Goal: Task Accomplishment & Management: Use online tool/utility

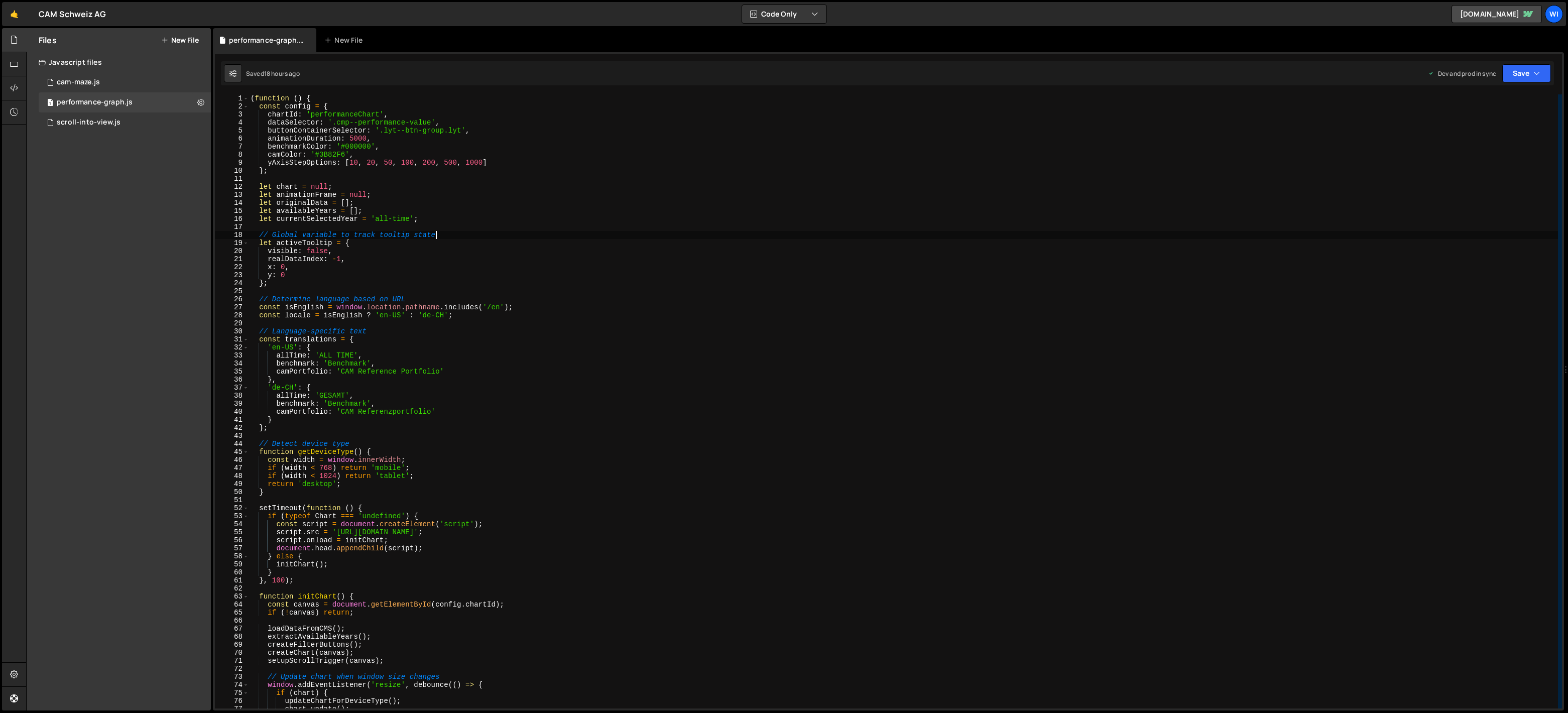
type textarea "})();"
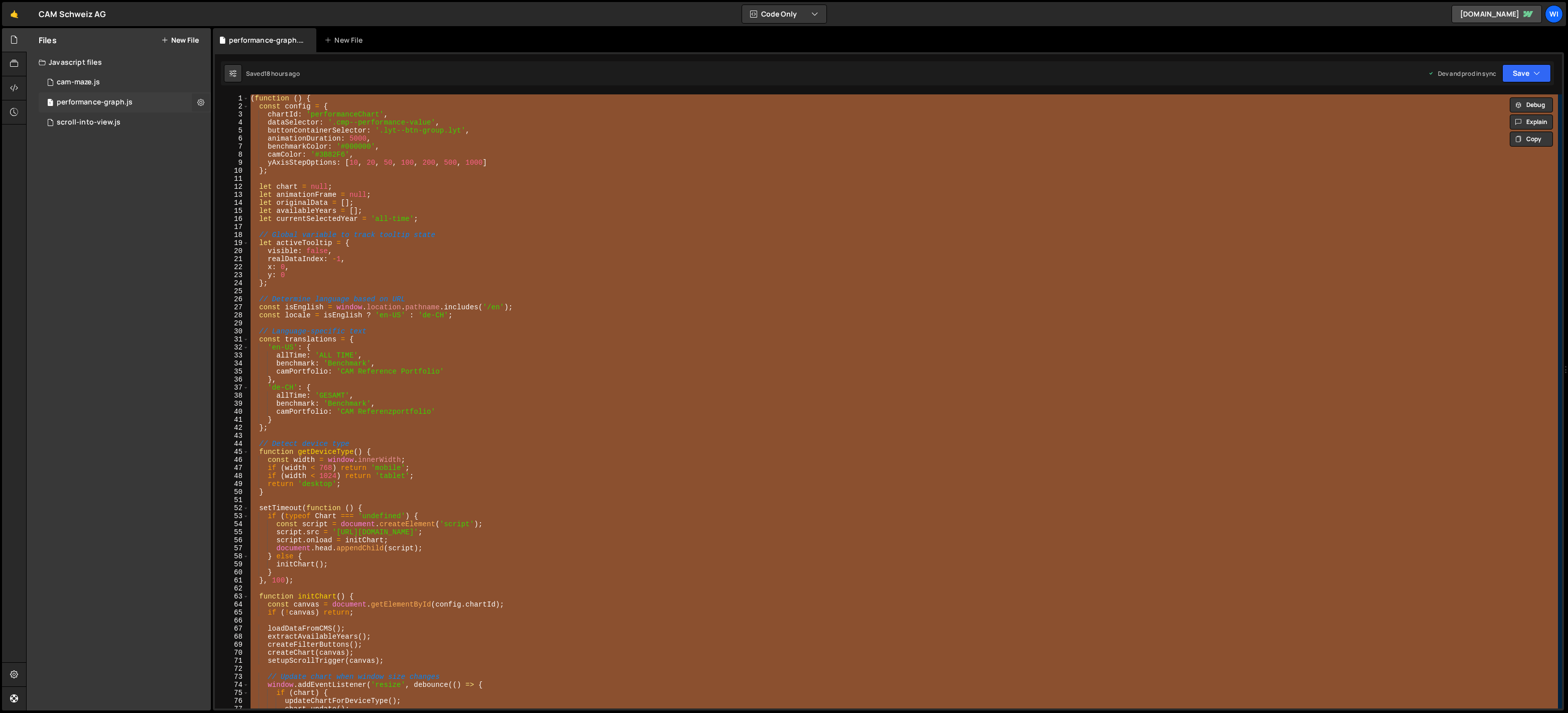
click at [203, 102] on icon at bounding box center [201, 102] width 7 height 10
type input "performance-graph"
radio input "true"
checkbox input "true"
click at [270, 118] on button "Edit File Settings" at bounding box center [261, 123] width 98 height 20
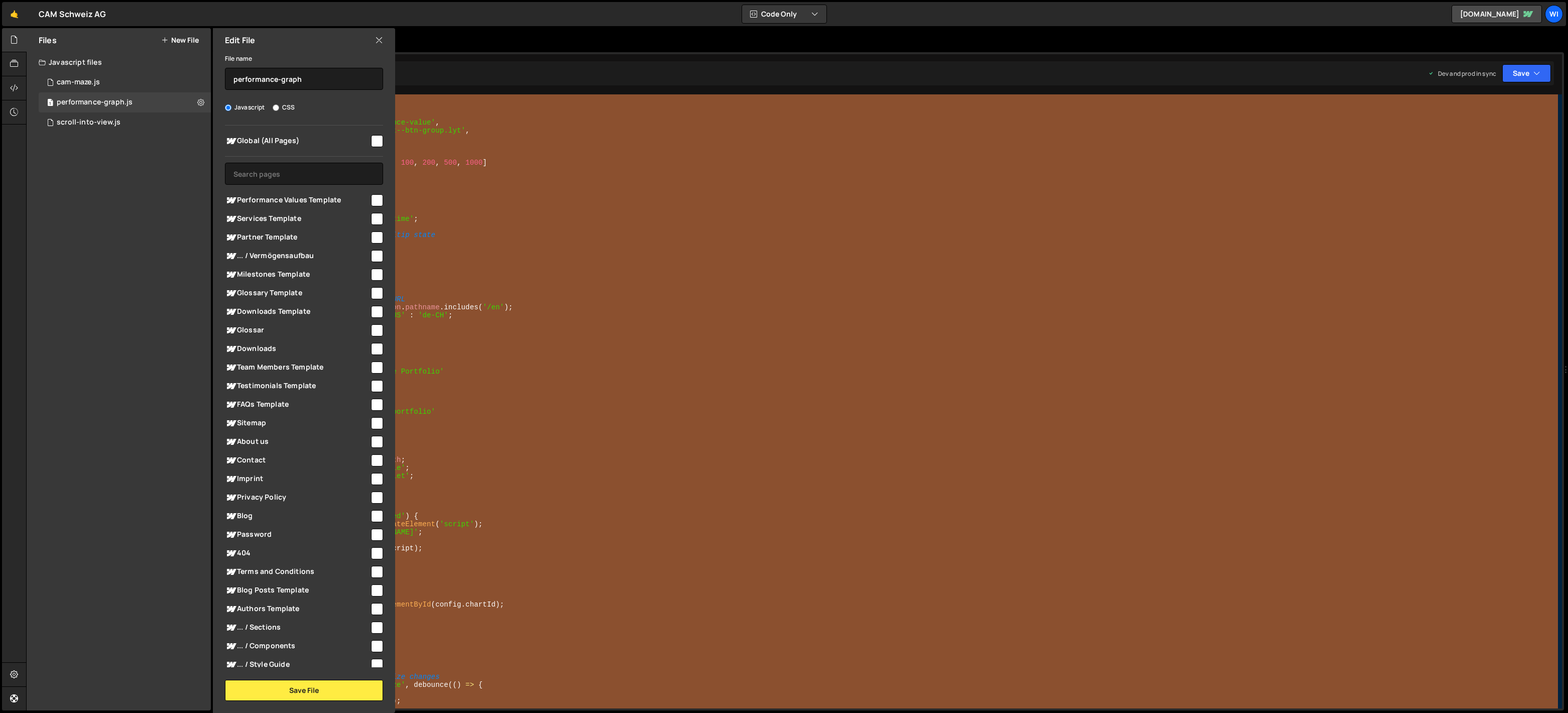
click at [364, 140] on span "Global (All Pages)" at bounding box center [297, 141] width 145 height 12
checkbox input "true"
click at [308, 690] on button "Save File" at bounding box center [304, 690] width 158 height 21
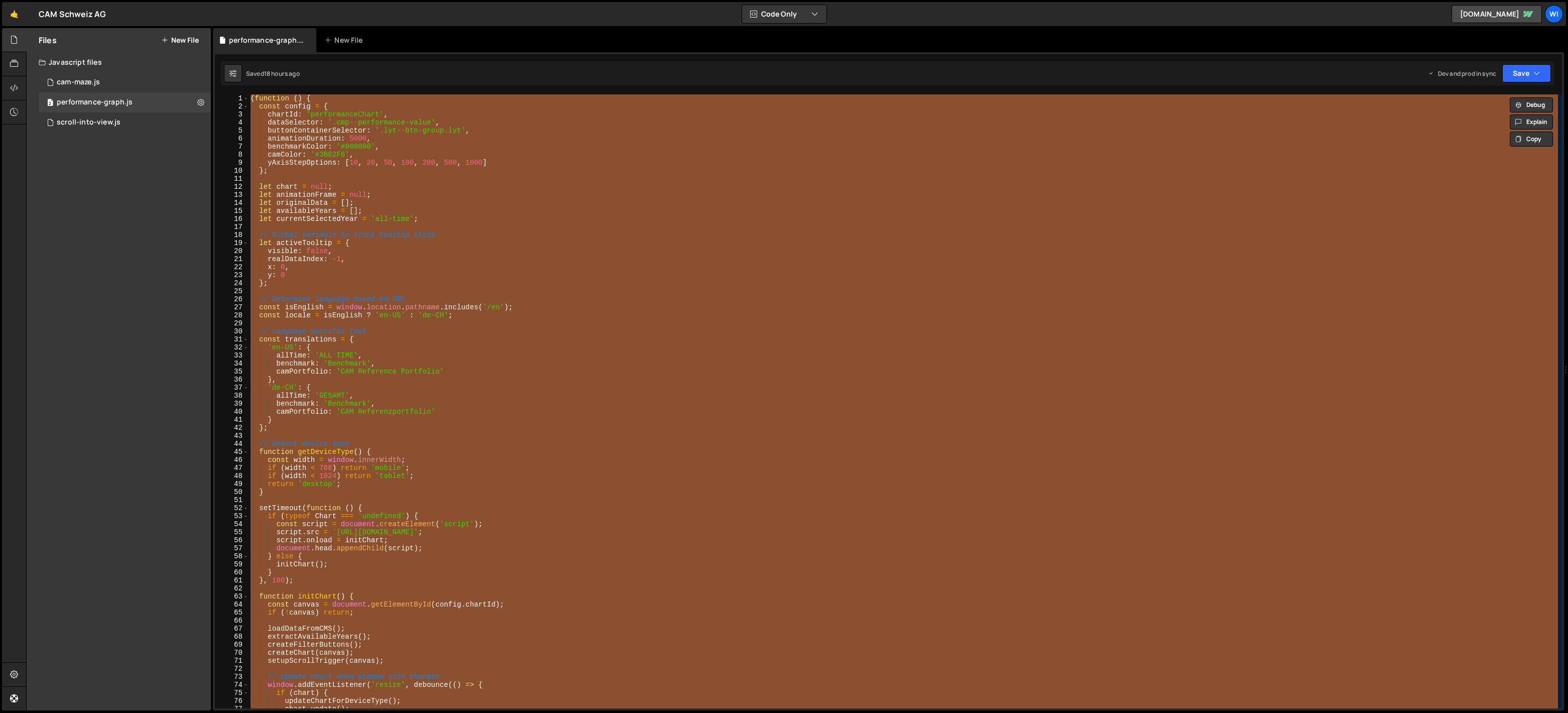
click at [625, 275] on div "( function ( ) { const config = { chartId : 'performanceChart' , dataSelector :…" at bounding box center [904, 401] width 1310 height 614
paste textarea
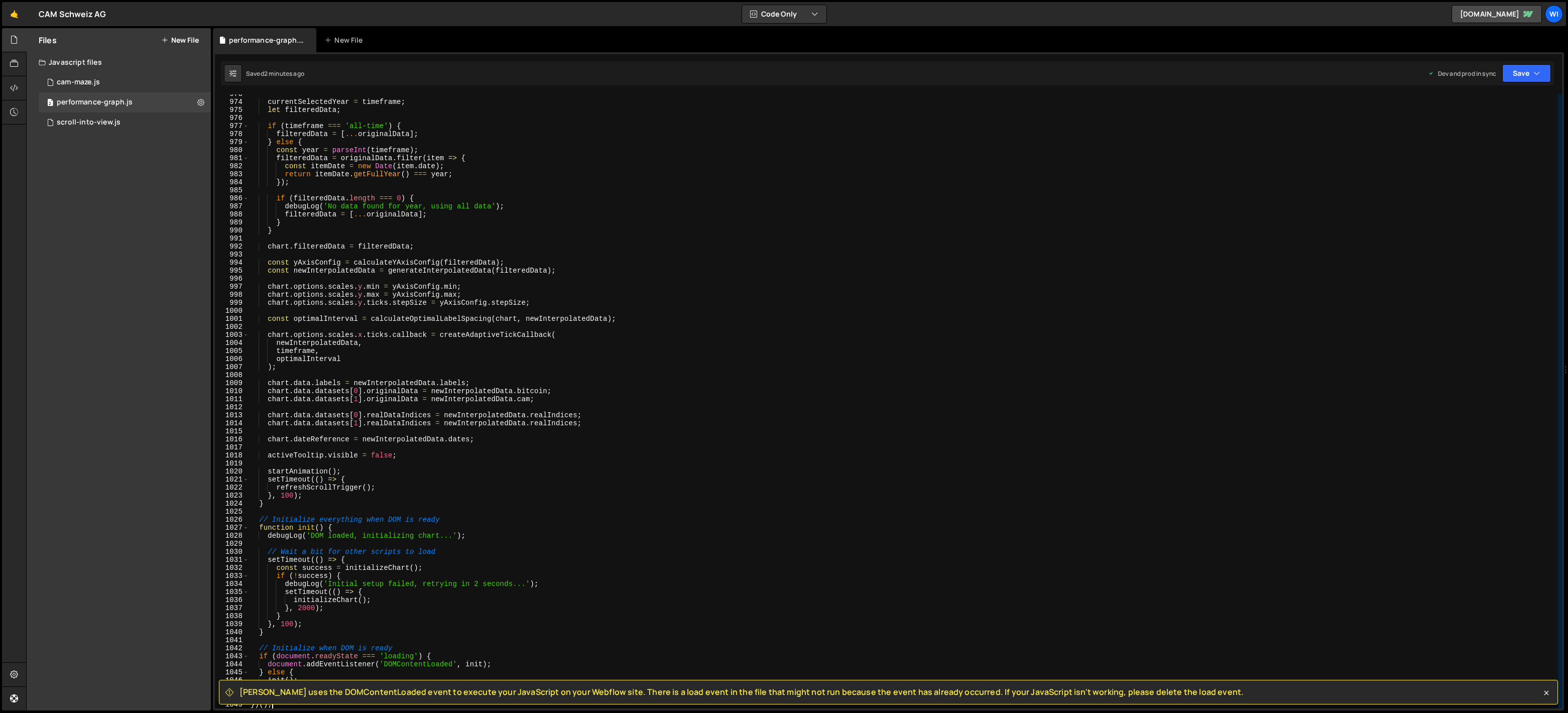
click at [521, 204] on div "currentSelectedYear = timeframe ; let filteredData ; if ( timeframe === 'all-ti…" at bounding box center [904, 404] width 1310 height 630
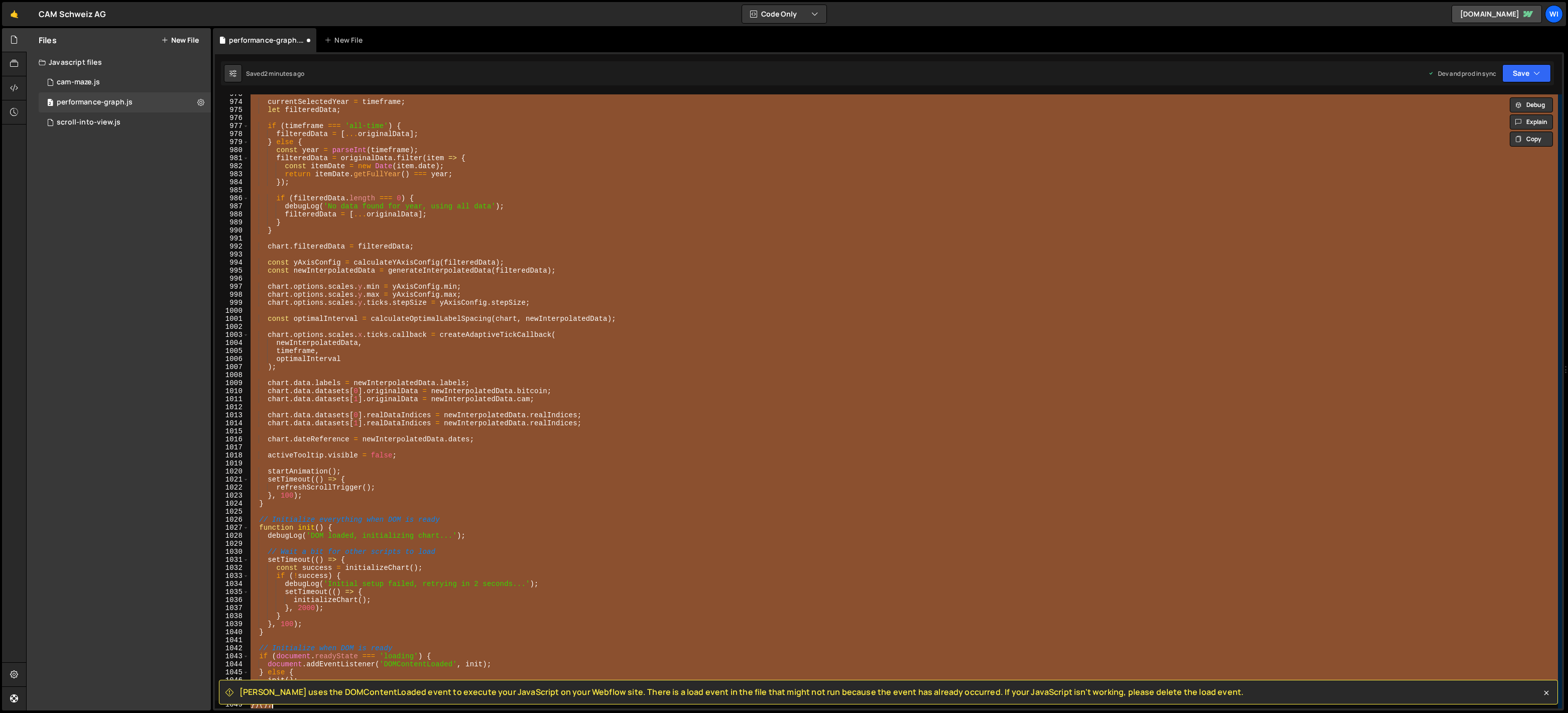
type textarea "})();"
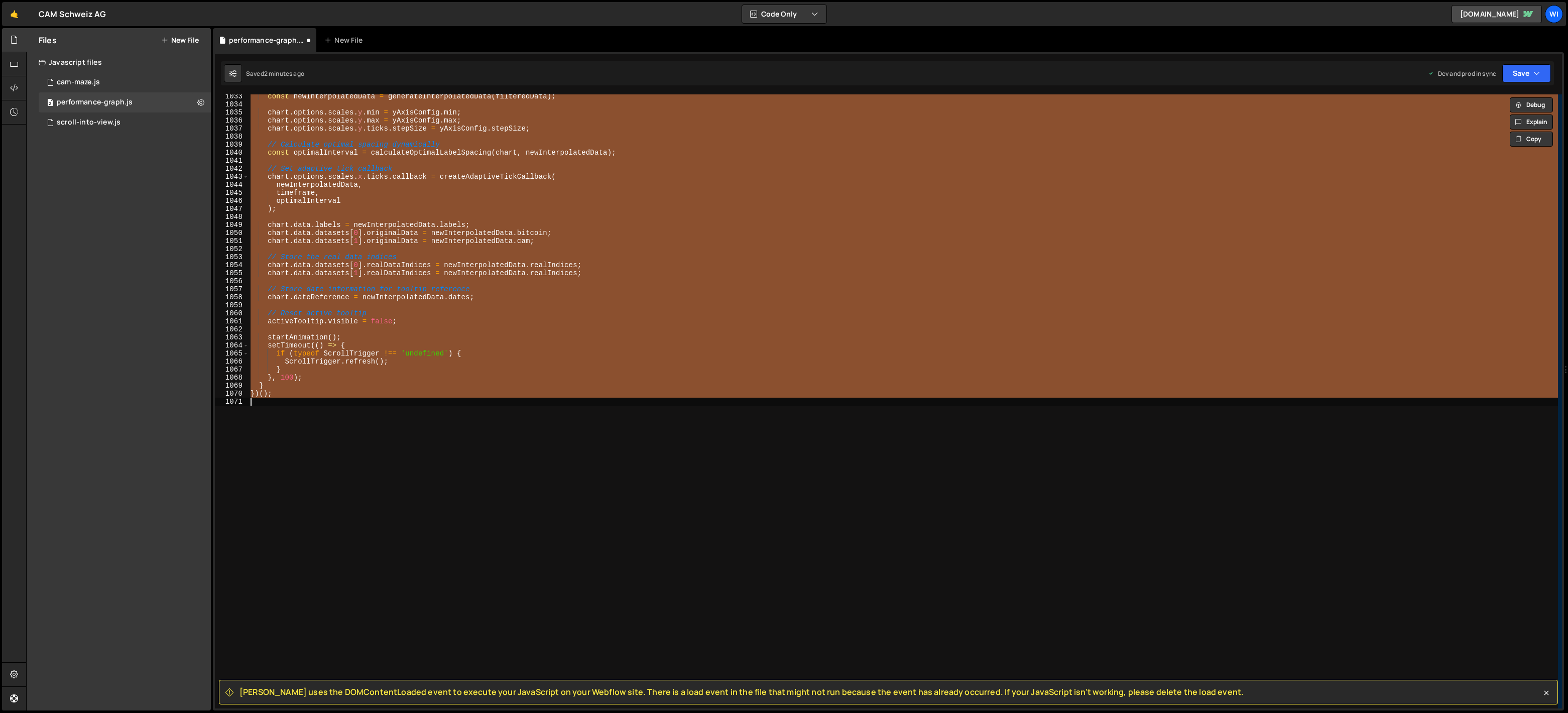
scroll to position [8290, 0]
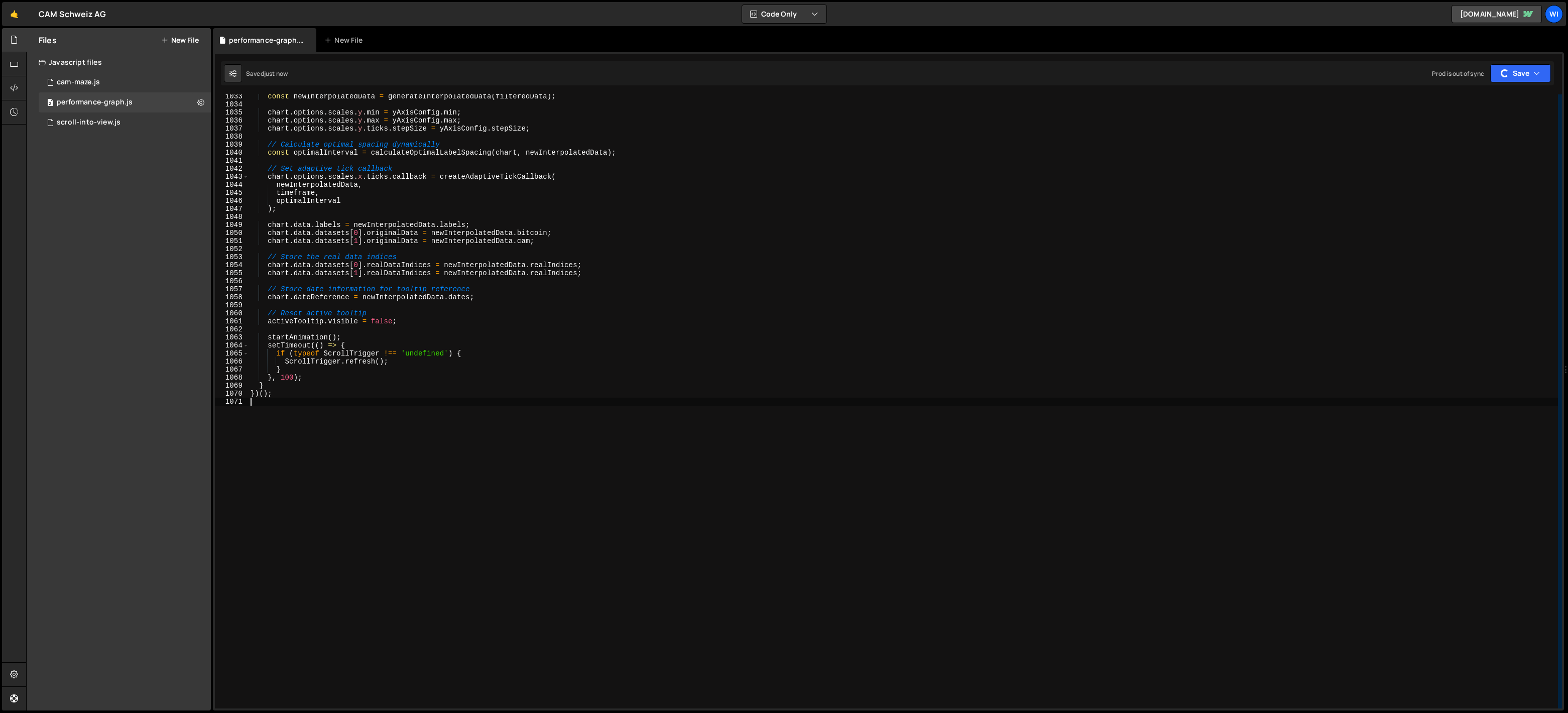
type textarea "})();"
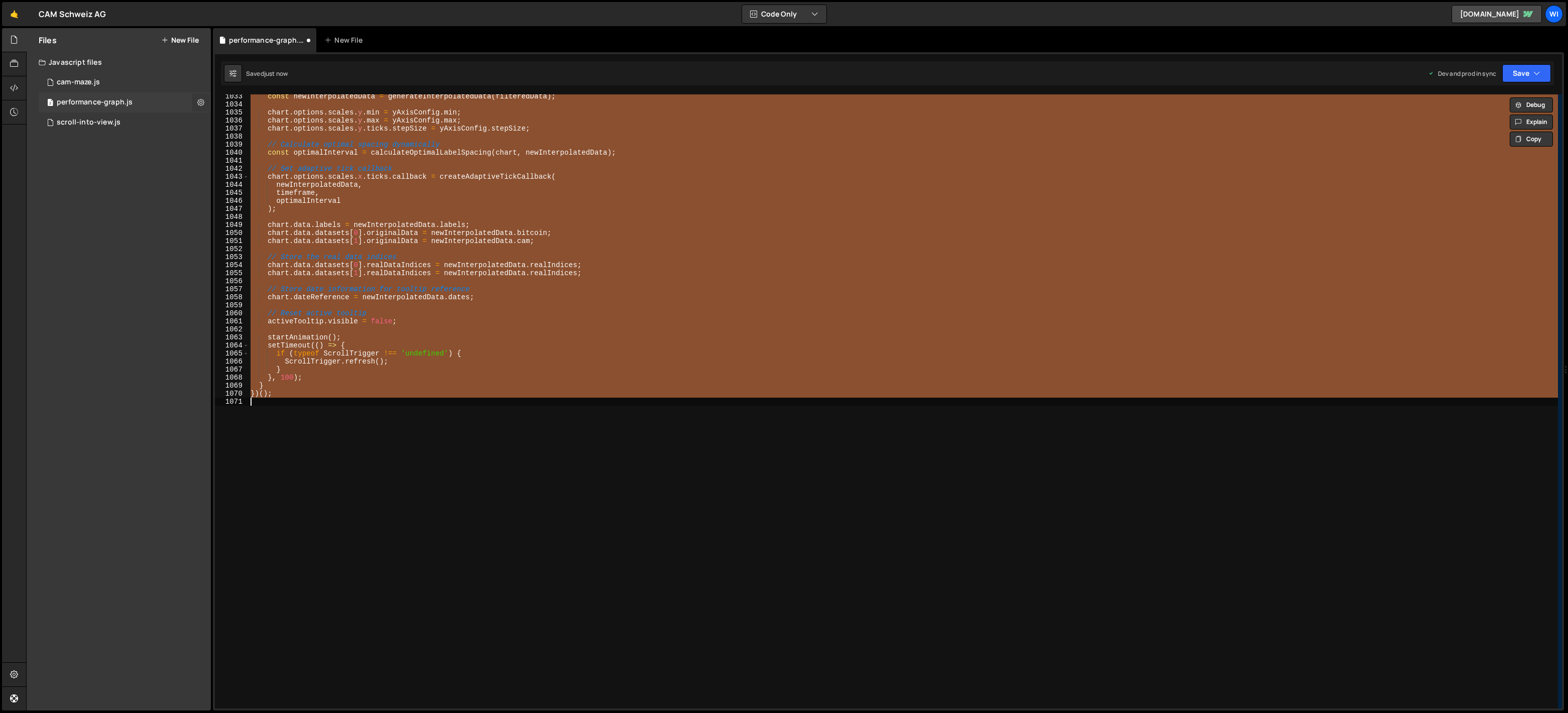
click at [203, 106] on icon at bounding box center [201, 102] width 7 height 10
click at [180, 203] on div "Files New File Javascript files 1 cam-maze.js 0 2 performance-graph.js 0 1 scro…" at bounding box center [118, 368] width 184 height 682
click at [14, 105] on div at bounding box center [14, 113] width 25 height 24
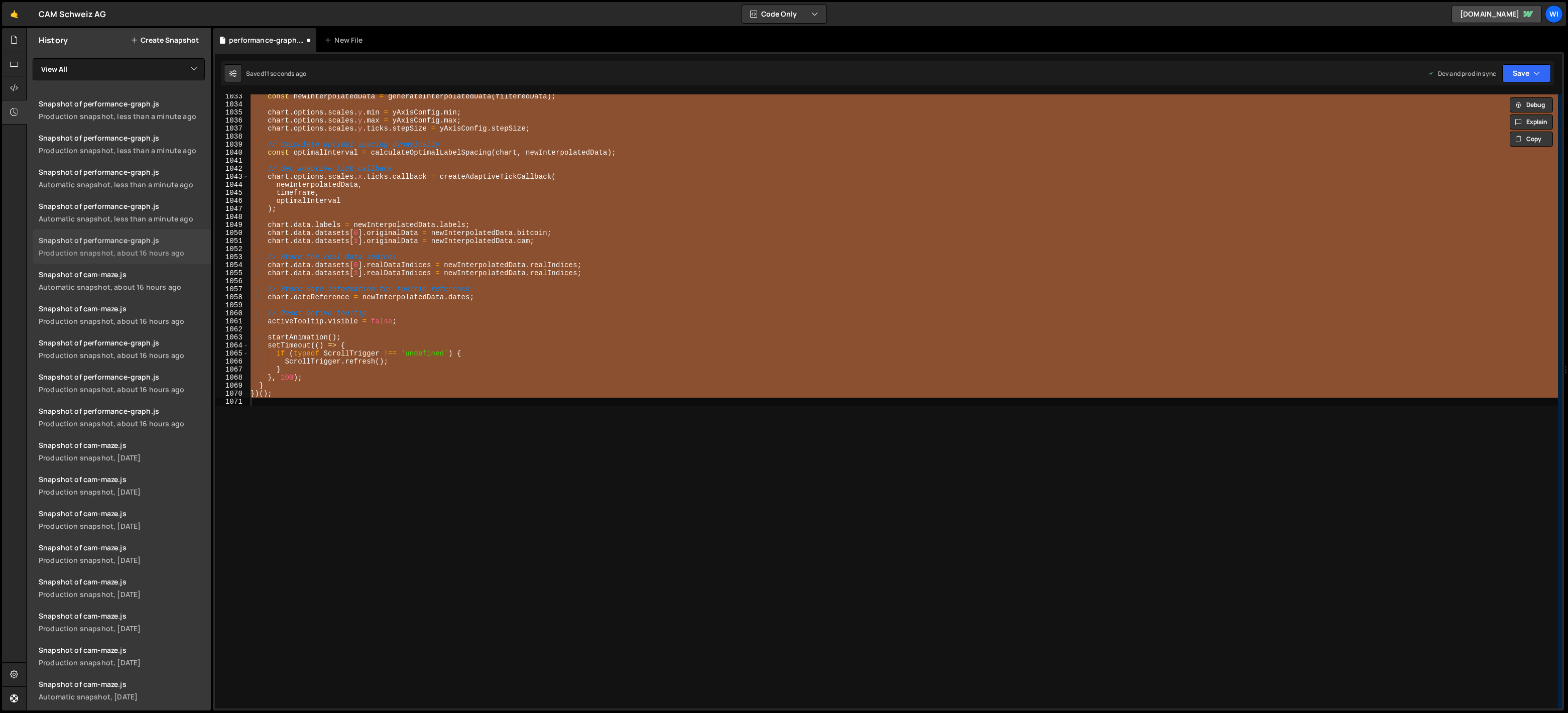
click at [128, 237] on div "Snapshot of performance-graph.js" at bounding box center [122, 240] width 166 height 10
click at [128, 341] on div "Snapshot of performance-graph.js" at bounding box center [122, 343] width 166 height 10
click at [82, 416] on link "Snapshot of performance-graph.js Production snapshot, about 16 hours ago" at bounding box center [122, 416] width 178 height 34
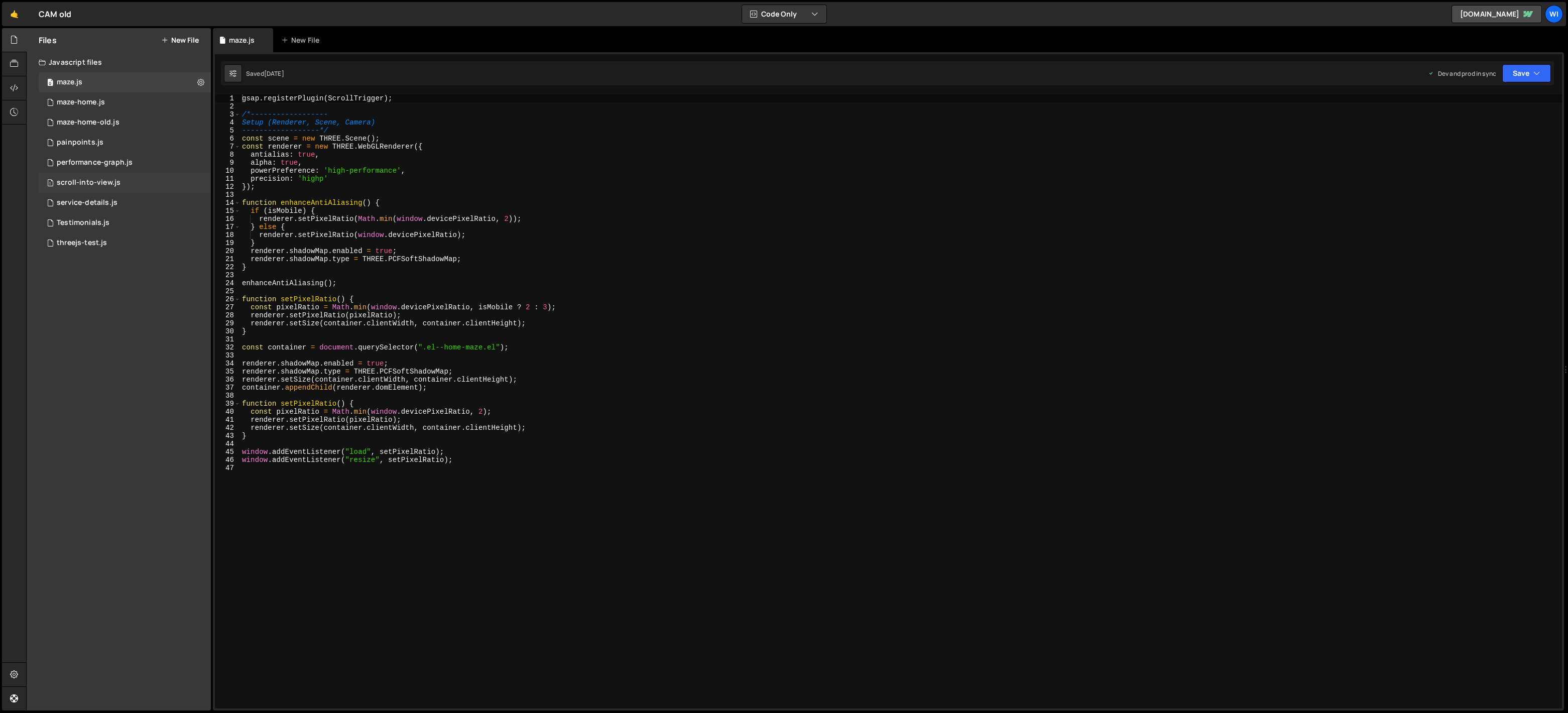
click at [95, 175] on div "1 scroll-into-view.js 0" at bounding box center [124, 182] width 172 height 20
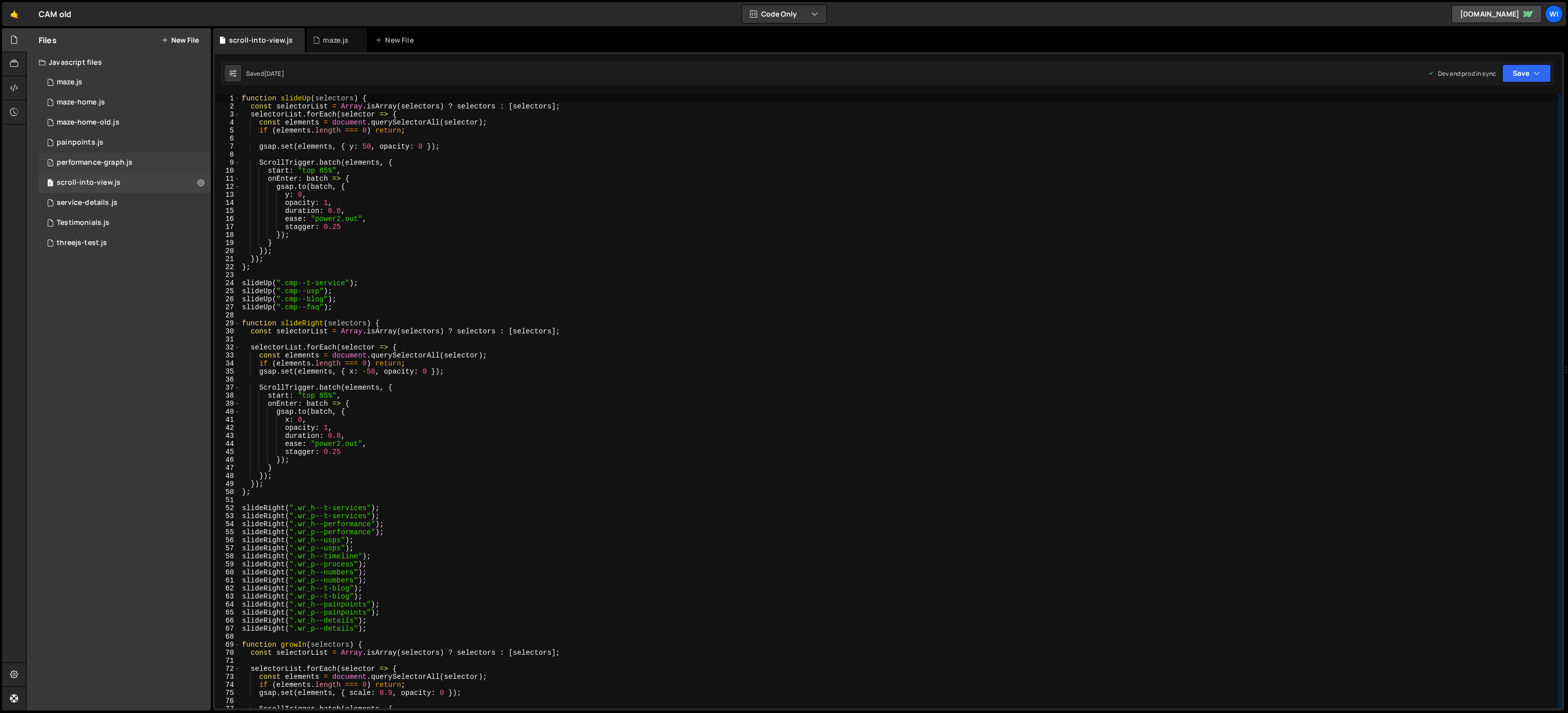
click at [95, 162] on div "performance-graph.js" at bounding box center [94, 162] width 76 height 9
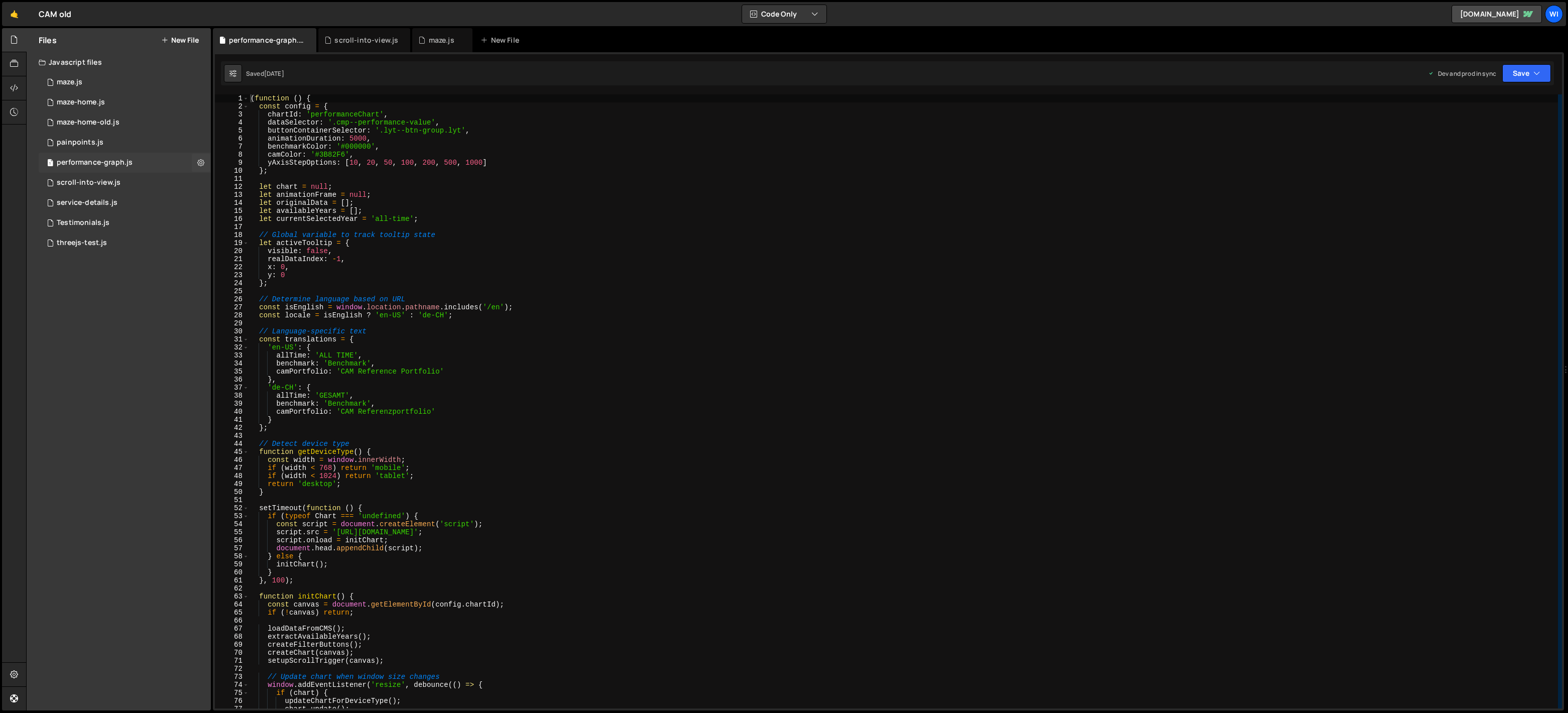
click at [209, 155] on div "1 performance-graph.js 0" at bounding box center [124, 162] width 172 height 20
click at [201, 158] on icon at bounding box center [201, 162] width 7 height 10
click at [277, 183] on button "Edit File Settings" at bounding box center [261, 183] width 98 height 20
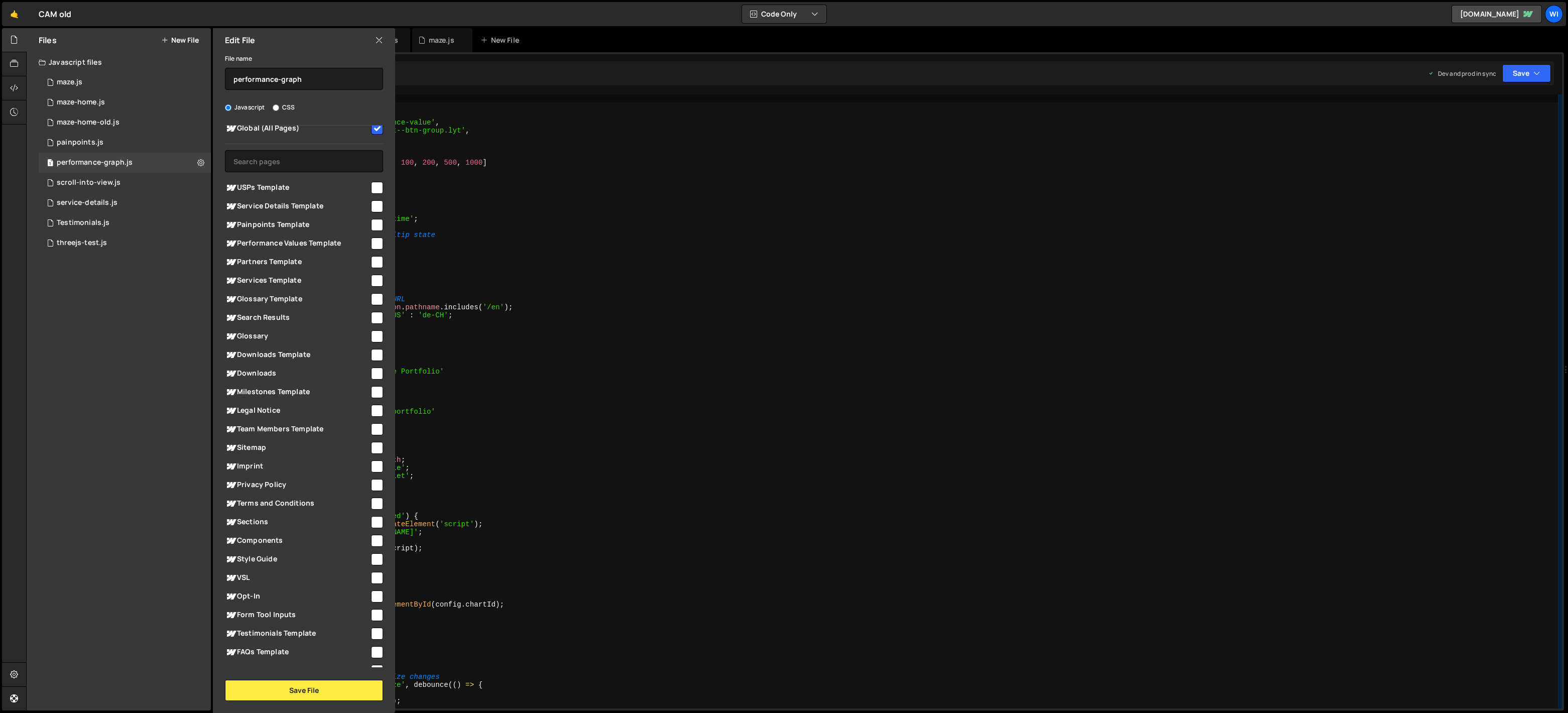
scroll to position [300, 0]
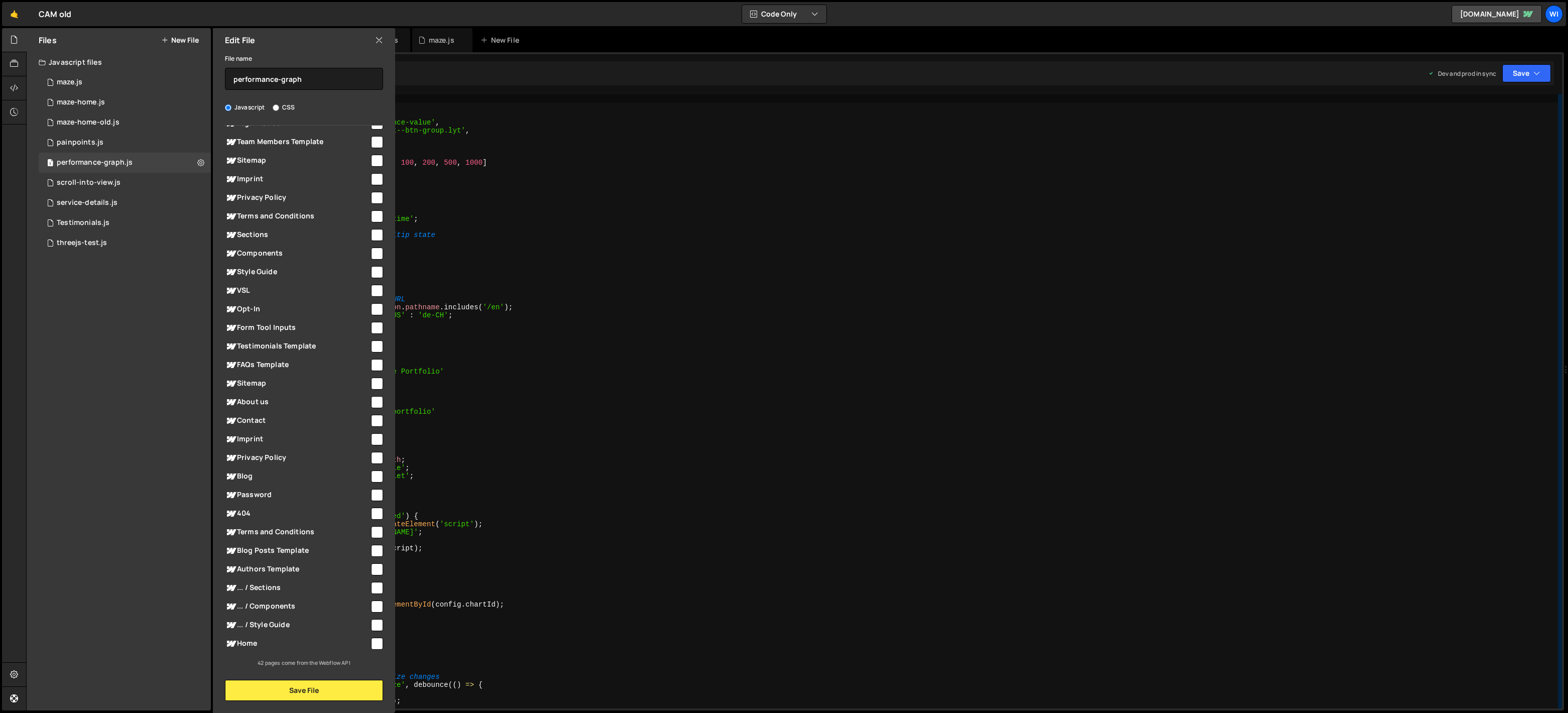
type textarea "// Global variable to track tooltip state"
click at [684, 238] on div "( function ( ) { const config = { chartId : 'performanceChart' , dataSelector :…" at bounding box center [904, 409] width 1310 height 630
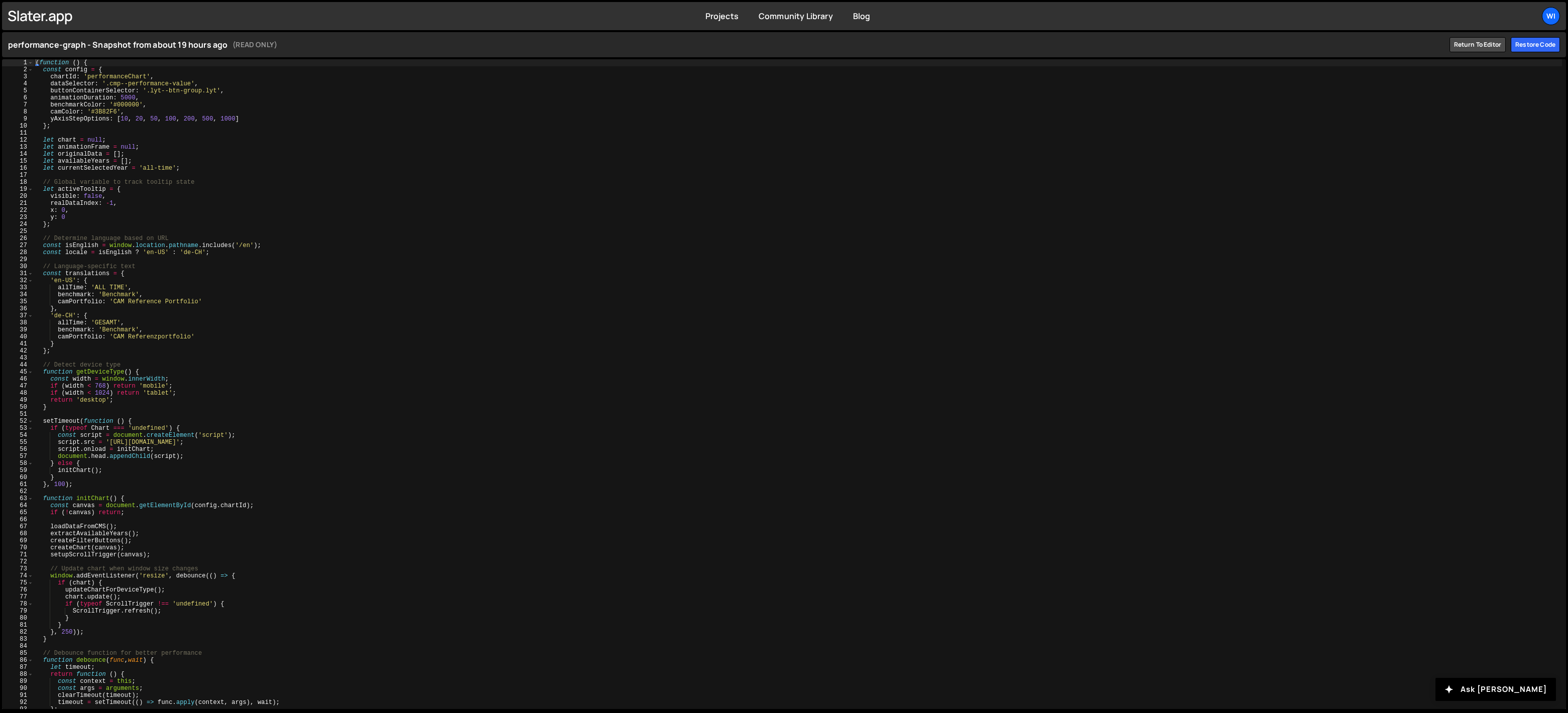
click at [161, 221] on div "( function ( ) { const config = { chartId : 'performanceChart' , dataSelector :…" at bounding box center [797, 391] width 1528 height 663
type textarea "})();"
